Goal: Transaction & Acquisition: Book appointment/travel/reservation

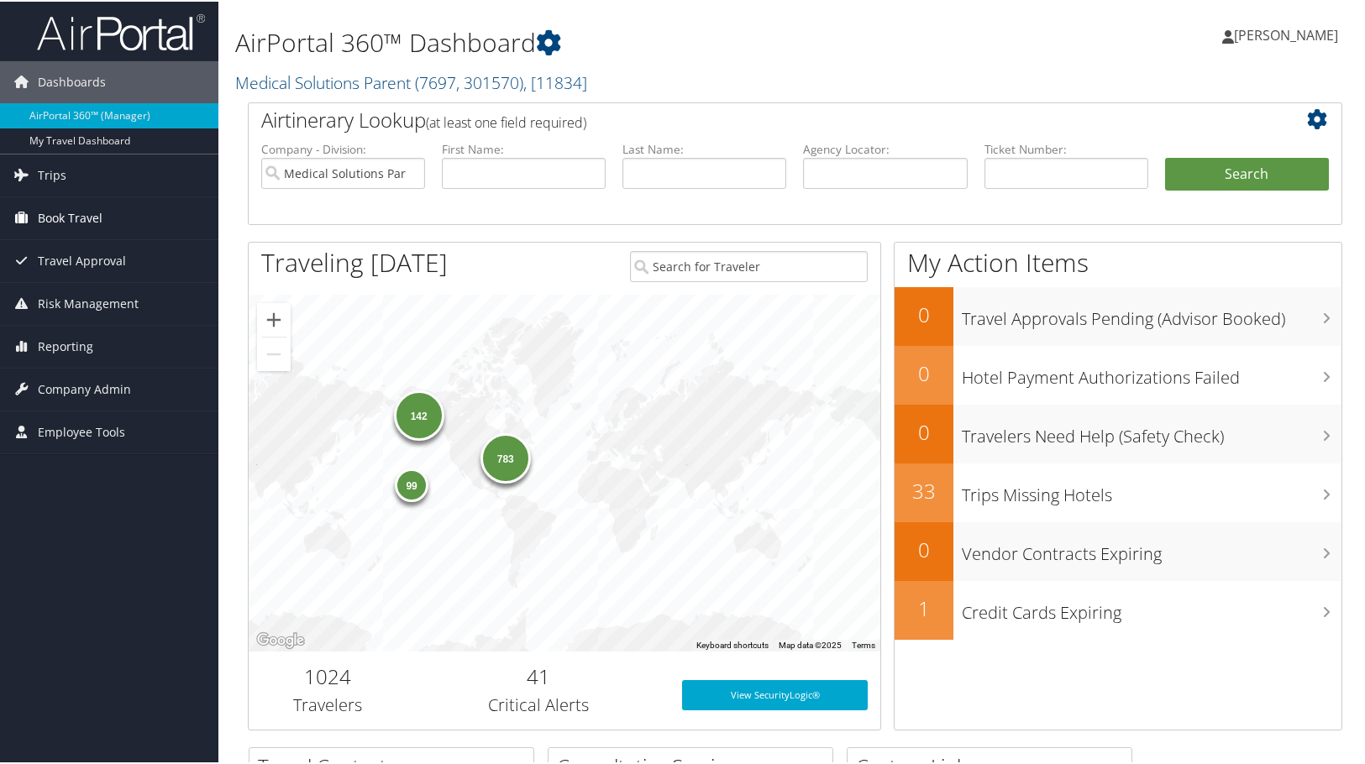
click at [83, 213] on span "Book Travel" at bounding box center [70, 217] width 65 height 42
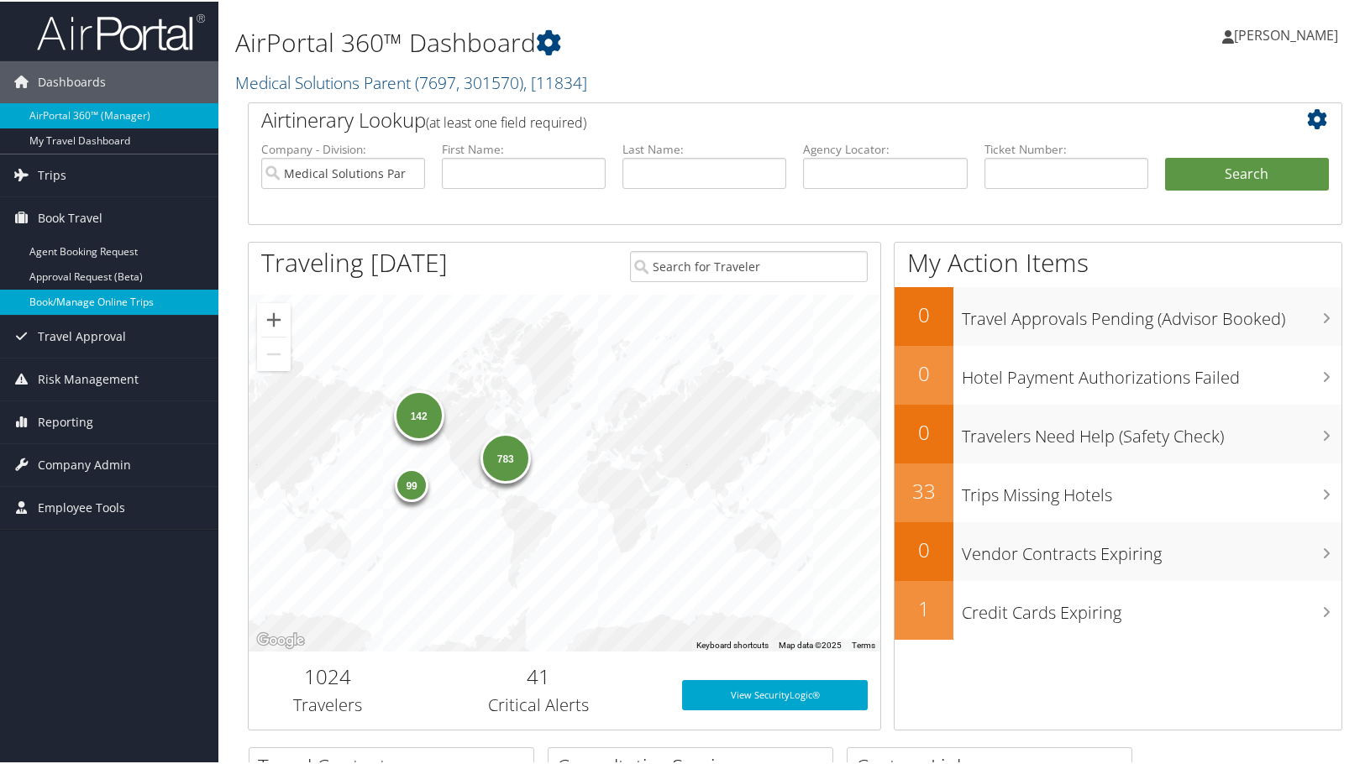
click at [91, 303] on link "Book/Manage Online Trips" at bounding box center [109, 300] width 218 height 25
